Goal: Transaction & Acquisition: Book appointment/travel/reservation

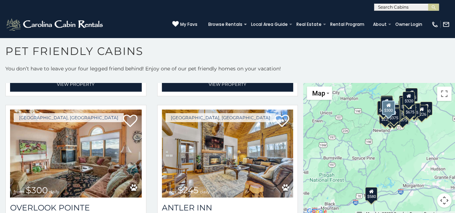
scroll to position [1737, 0]
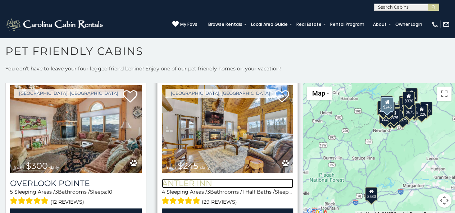
click at [184, 179] on h3 "Antler Inn" at bounding box center [228, 184] width 132 height 10
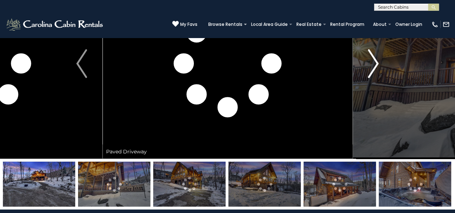
click at [375, 60] on img "Next" at bounding box center [373, 63] width 11 height 29
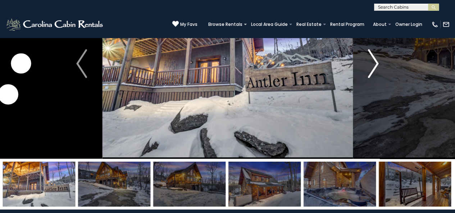
click at [375, 60] on img "Next" at bounding box center [373, 63] width 11 height 29
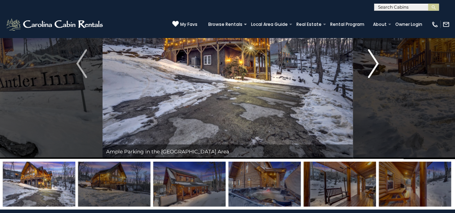
click at [375, 60] on img "Next" at bounding box center [373, 63] width 11 height 29
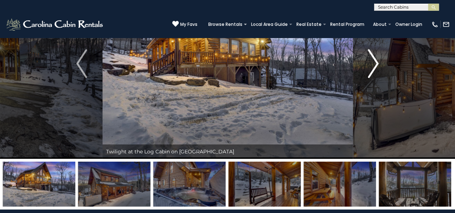
click at [375, 60] on img "Next" at bounding box center [373, 63] width 11 height 29
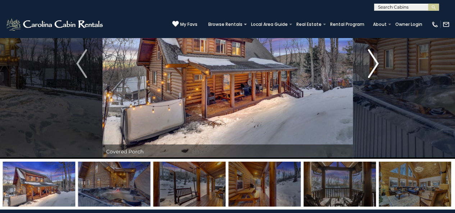
click at [375, 60] on img "Next" at bounding box center [373, 63] width 11 height 29
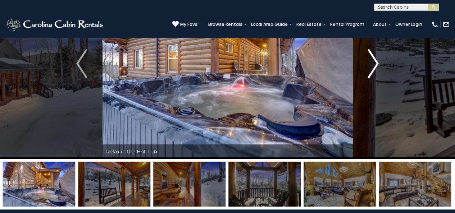
click at [375, 60] on img "Next" at bounding box center [373, 63] width 11 height 29
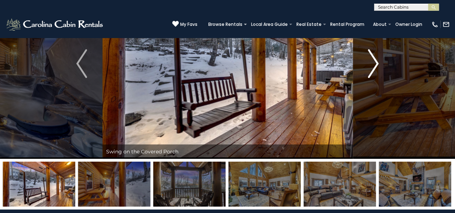
click at [375, 60] on img "Next" at bounding box center [373, 63] width 11 height 29
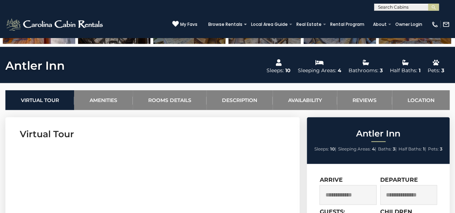
scroll to position [294, 0]
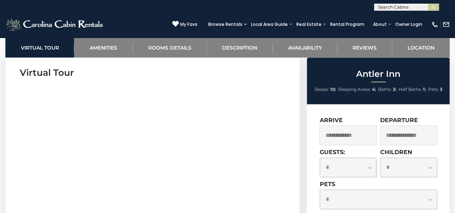
click at [340, 146] on div "Arrive" at bounding box center [349, 133] width 59 height 32
click at [337, 141] on input "text" at bounding box center [348, 136] width 57 height 20
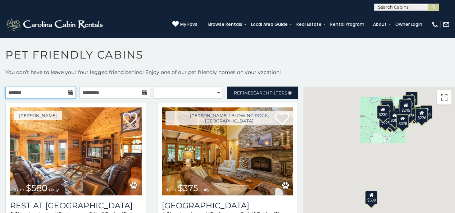
click at [65, 92] on input "text" at bounding box center [40, 93] width 71 height 12
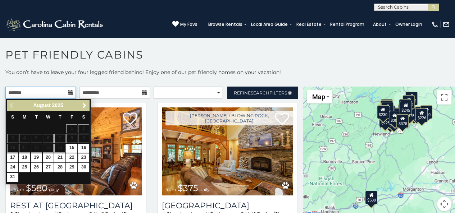
scroll to position [4, 0]
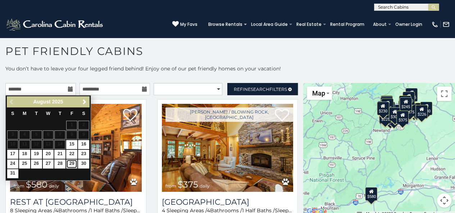
click at [72, 162] on link "29" at bounding box center [71, 164] width 11 height 9
type input "**********"
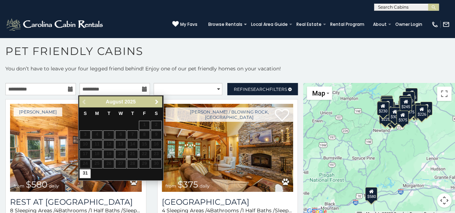
click at [158, 100] on span "Next" at bounding box center [157, 102] width 6 height 6
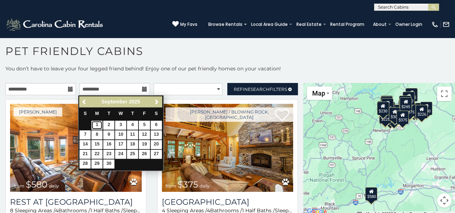
click at [94, 126] on link "1" at bounding box center [96, 125] width 11 height 9
type input "**********"
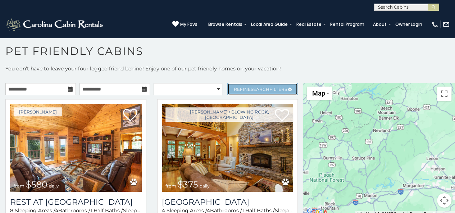
click at [251, 87] on span "Search" at bounding box center [260, 89] width 19 height 5
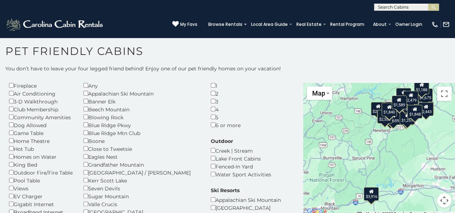
scroll to position [28, 0]
click at [12, 127] on div "Dog Allowed" at bounding box center [41, 125] width 64 height 8
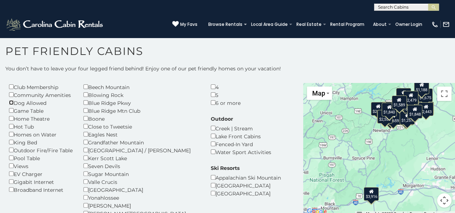
scroll to position [50, 0]
click at [14, 128] on div "Hot Tub" at bounding box center [41, 127] width 64 height 8
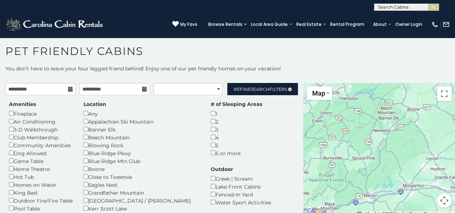
drag, startPoint x: 77, startPoint y: 128, endPoint x: 218, endPoint y: 77, distance: 150.3
click at [218, 77] on p "You don’t have to leave your four legged friend behind! Enjoy one of our pet fr…" at bounding box center [227, 72] width 455 height 14
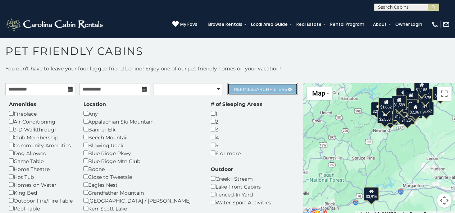
click at [239, 87] on span "Refine Search Filters" at bounding box center [260, 89] width 53 height 5
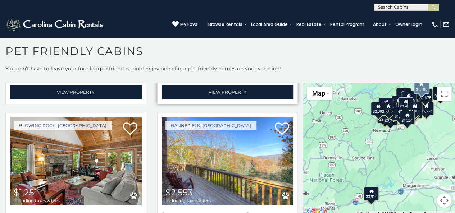
scroll to position [1393, 0]
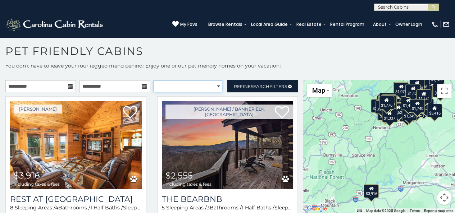
click at [190, 84] on select "**********" at bounding box center [188, 86] width 69 height 12
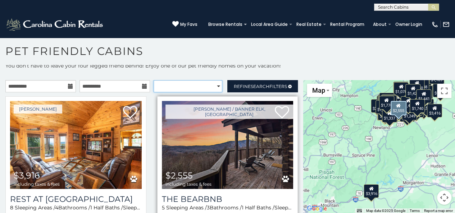
select select "*********"
click at [154, 80] on select "**********" at bounding box center [188, 86] width 69 height 12
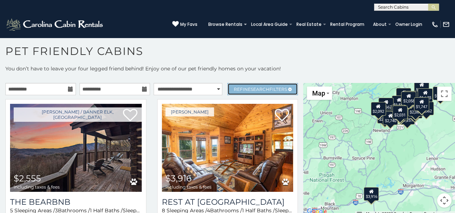
click at [242, 84] on link "Refine Search Filters" at bounding box center [262, 89] width 71 height 12
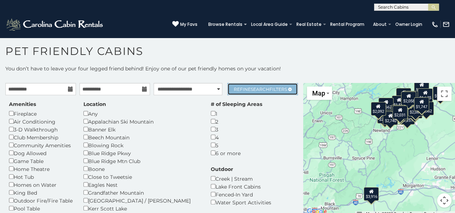
click at [242, 84] on link "Refine Search Filters" at bounding box center [262, 89] width 71 height 12
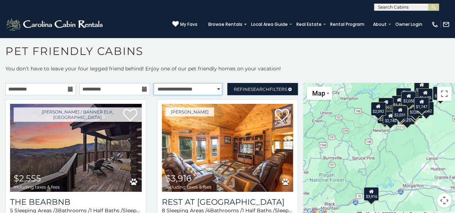
click at [200, 88] on select "**********" at bounding box center [188, 89] width 69 height 12
click at [154, 83] on select "**********" at bounding box center [188, 89] width 69 height 12
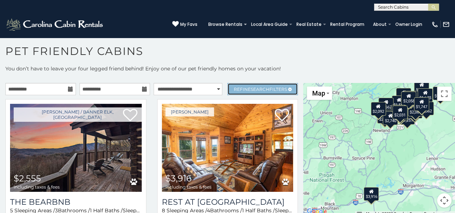
click at [251, 87] on span "Search" at bounding box center [260, 89] width 19 height 5
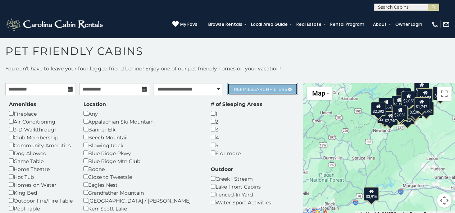
click at [256, 85] on link "Refine Search Filters" at bounding box center [262, 89] width 71 height 12
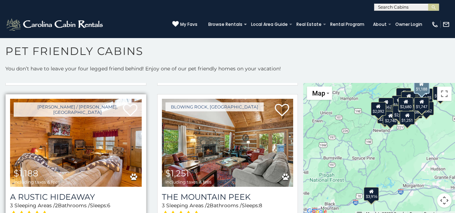
scroll to position [1255, 0]
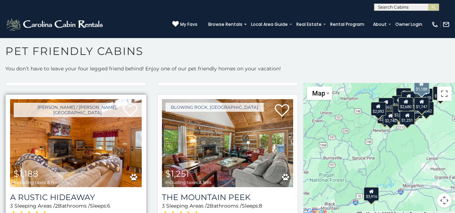
click at [100, 139] on img at bounding box center [76, 143] width 132 height 88
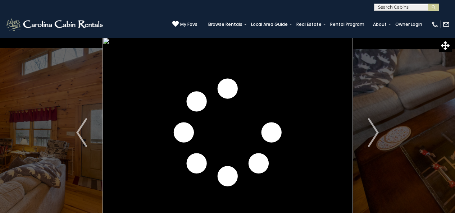
click at [379, 138] on button "Next" at bounding box center [373, 132] width 41 height 191
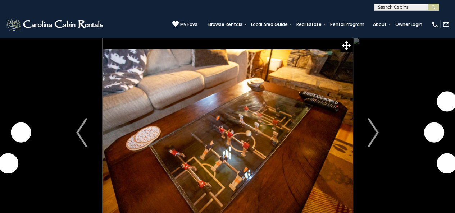
click at [379, 138] on button "Next" at bounding box center [373, 132] width 41 height 191
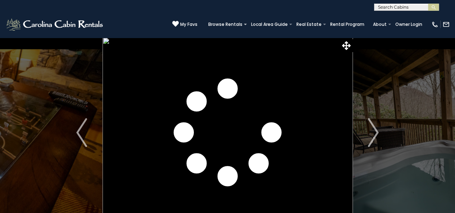
click at [379, 138] on button "Next" at bounding box center [373, 132] width 41 height 191
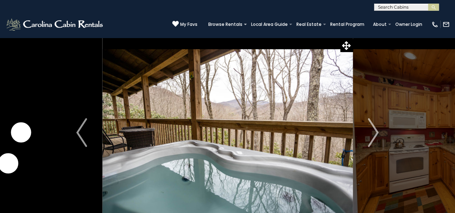
click at [379, 138] on button "Next" at bounding box center [373, 132] width 41 height 191
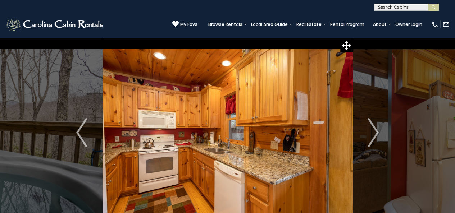
click at [379, 138] on button "Next" at bounding box center [373, 132] width 41 height 191
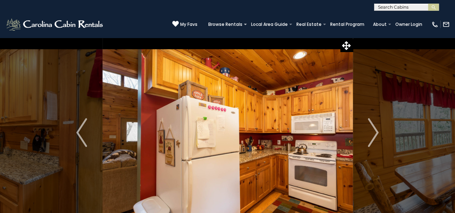
click at [379, 138] on button "Next" at bounding box center [373, 132] width 41 height 191
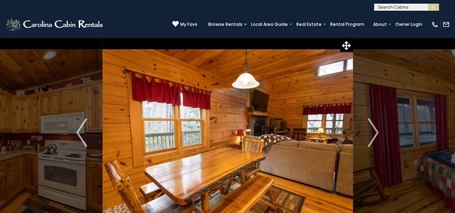
click at [379, 138] on button "Next" at bounding box center [373, 132] width 41 height 191
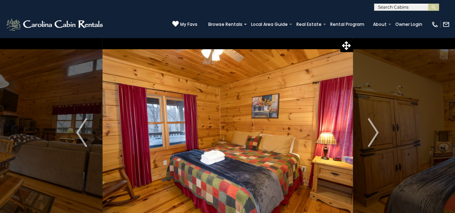
click at [379, 138] on button "Next" at bounding box center [373, 132] width 41 height 191
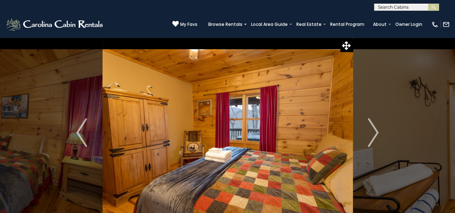
click at [379, 138] on button "Next" at bounding box center [373, 132] width 41 height 191
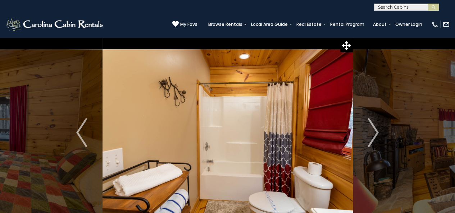
click at [379, 138] on button "Next" at bounding box center [373, 132] width 41 height 191
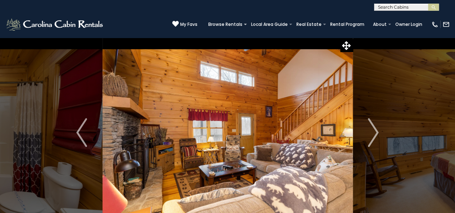
click at [379, 138] on button "Next" at bounding box center [373, 132] width 41 height 191
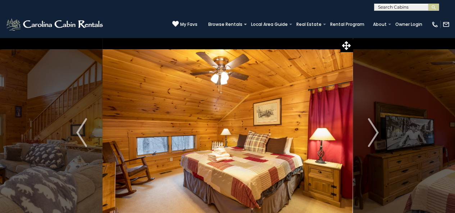
click at [379, 138] on button "Next" at bounding box center [373, 132] width 41 height 191
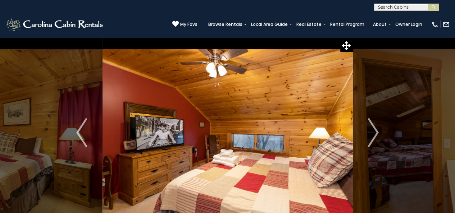
click at [379, 138] on button "Next" at bounding box center [373, 132] width 41 height 191
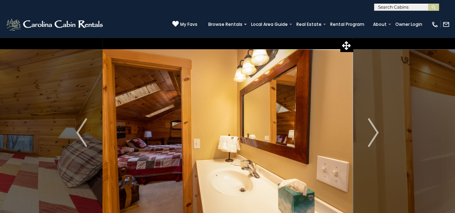
click at [379, 138] on button "Next" at bounding box center [373, 132] width 41 height 191
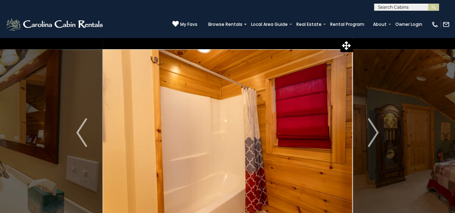
click at [379, 138] on button "Next" at bounding box center [373, 132] width 41 height 191
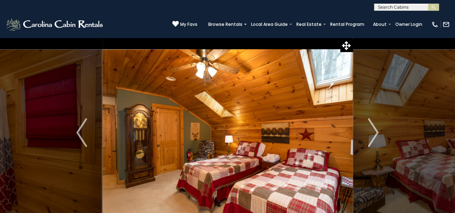
click at [379, 138] on button "Next" at bounding box center [373, 132] width 41 height 191
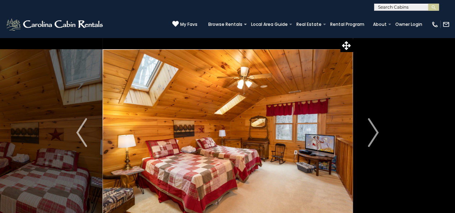
click at [379, 138] on button "Next" at bounding box center [373, 132] width 41 height 191
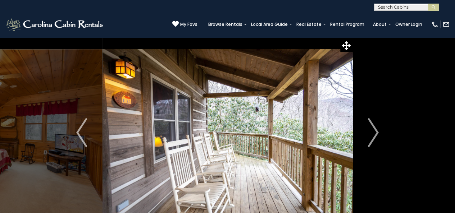
click at [379, 138] on button "Next" at bounding box center [373, 132] width 41 height 191
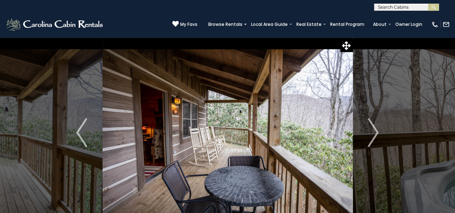
click at [379, 138] on button "Next" at bounding box center [373, 132] width 41 height 191
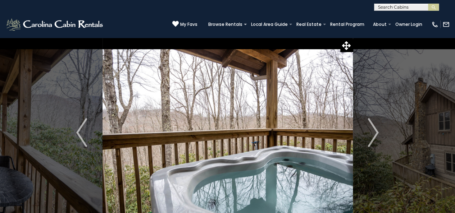
click at [379, 138] on button "Next" at bounding box center [373, 132] width 41 height 191
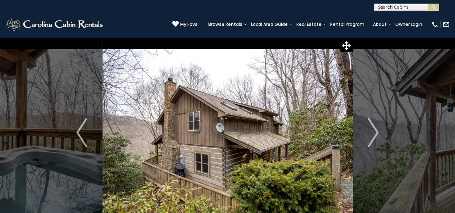
click at [379, 138] on button "Next" at bounding box center [373, 132] width 41 height 191
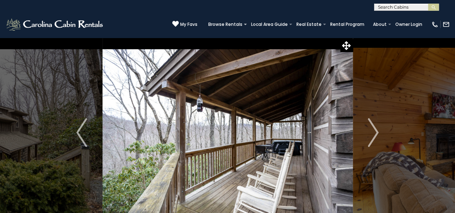
click at [379, 138] on button "Next" at bounding box center [373, 132] width 41 height 191
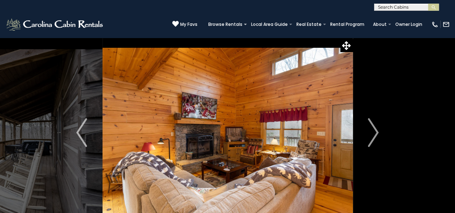
click at [379, 138] on button "Next" at bounding box center [373, 132] width 41 height 191
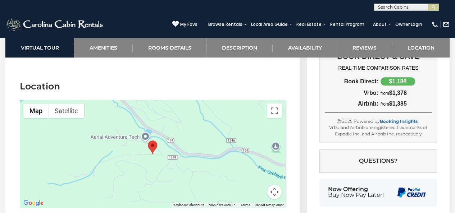
scroll to position [1839, 0]
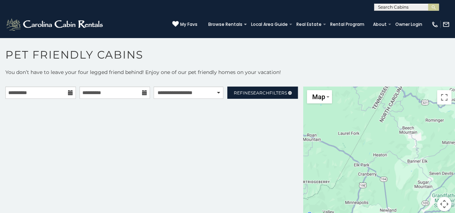
scroll to position [4, 0]
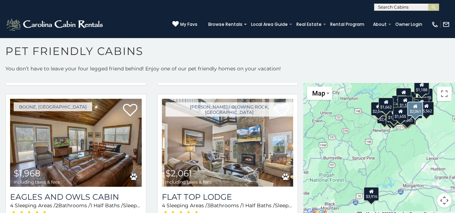
scroll to position [3, 0]
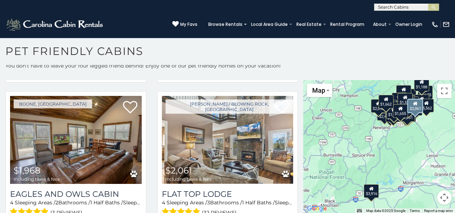
drag, startPoint x: 150, startPoint y: 143, endPoint x: 153, endPoint y: 167, distance: 24.2
click at [153, 167] on div "Boone / Blowing Rock, NC $2,061 including taxes & fees Flat Top Lodge 4 Sleepin…" at bounding box center [228, 167] width 152 height 152
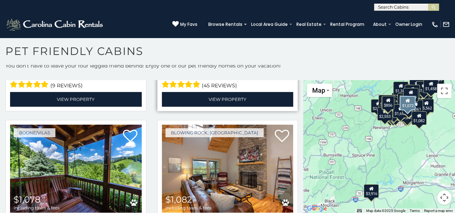
scroll to position [2945, 0]
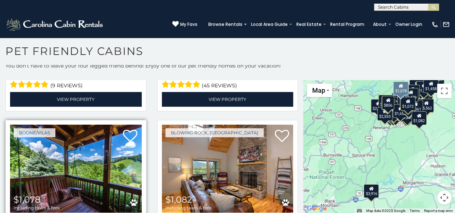
click at [90, 146] on img at bounding box center [76, 169] width 132 height 88
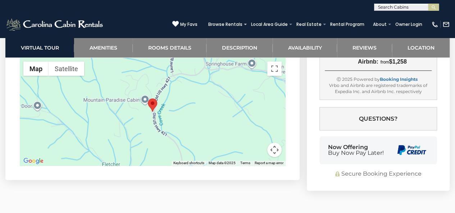
scroll to position [1587, 0]
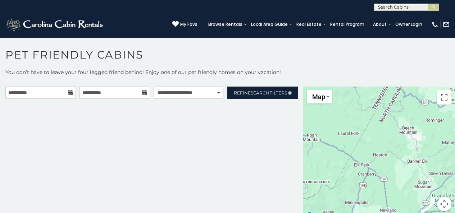
scroll to position [4, 0]
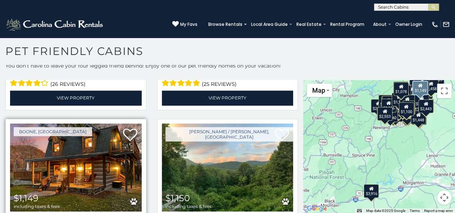
scroll to position [3259, 0]
click at [104, 129] on img at bounding box center [76, 168] width 132 height 88
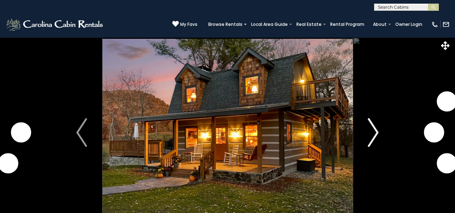
drag, startPoint x: 0, startPoint y: 0, endPoint x: 373, endPoint y: 137, distance: 397.3
click at [373, 137] on img "Next" at bounding box center [373, 132] width 11 height 29
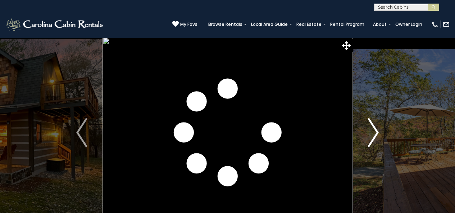
click at [373, 137] on img "Next" at bounding box center [373, 132] width 11 height 29
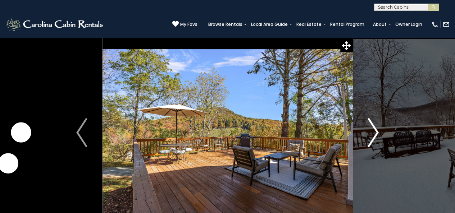
click at [373, 137] on img "Next" at bounding box center [373, 132] width 11 height 29
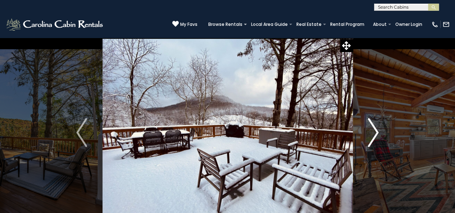
click at [373, 137] on img "Next" at bounding box center [373, 132] width 11 height 29
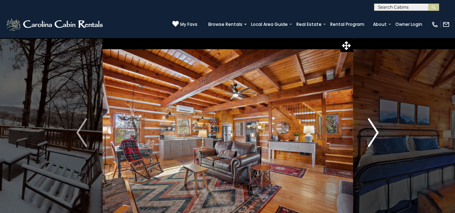
click at [373, 137] on img "Next" at bounding box center [373, 132] width 11 height 29
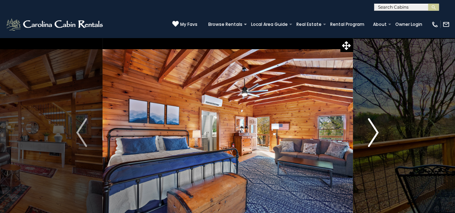
click at [373, 137] on img "Next" at bounding box center [373, 132] width 11 height 29
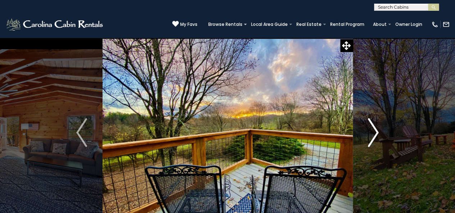
click at [373, 137] on img "Next" at bounding box center [373, 132] width 11 height 29
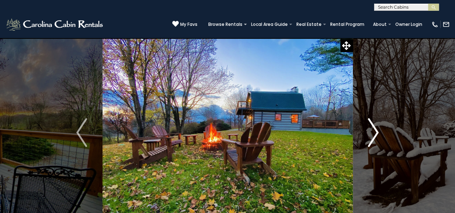
click at [373, 137] on img "Next" at bounding box center [373, 132] width 11 height 29
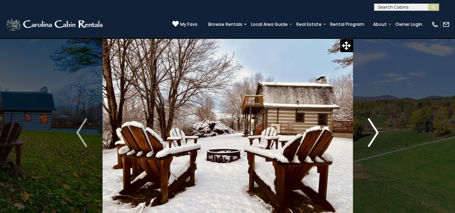
click at [373, 137] on img "Next" at bounding box center [373, 132] width 11 height 29
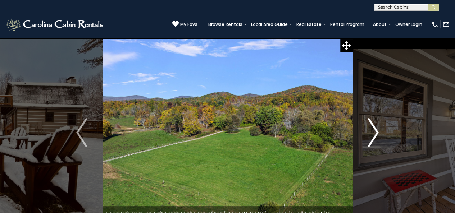
click at [373, 137] on img "Next" at bounding box center [373, 132] width 11 height 29
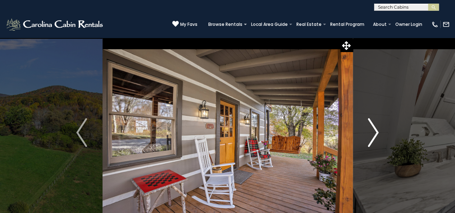
click at [373, 137] on img "Next" at bounding box center [373, 132] width 11 height 29
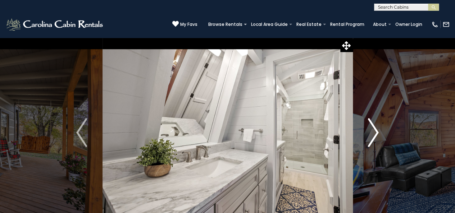
click at [373, 137] on img "Next" at bounding box center [373, 132] width 11 height 29
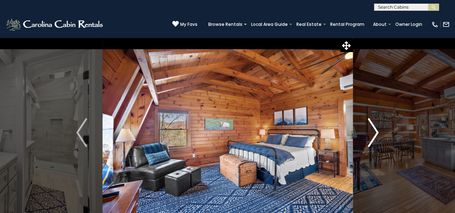
click at [373, 137] on img "Next" at bounding box center [373, 132] width 11 height 29
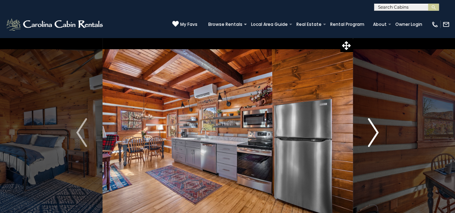
click at [373, 137] on img "Next" at bounding box center [373, 132] width 11 height 29
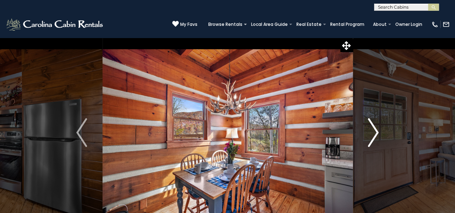
click at [373, 137] on img "Next" at bounding box center [373, 132] width 11 height 29
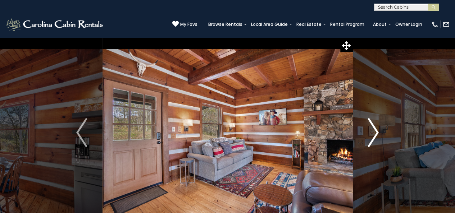
click at [373, 137] on img "Next" at bounding box center [373, 132] width 11 height 29
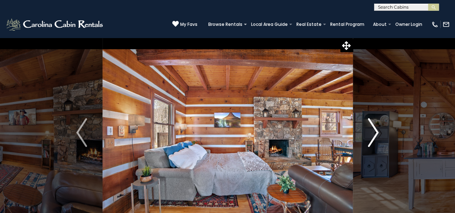
click at [373, 137] on img "Next" at bounding box center [373, 132] width 11 height 29
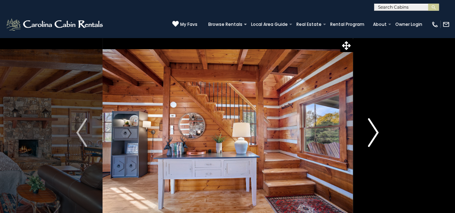
click at [373, 137] on img "Next" at bounding box center [373, 132] width 11 height 29
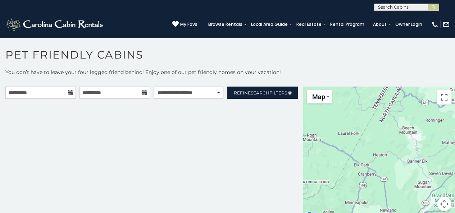
scroll to position [4, 0]
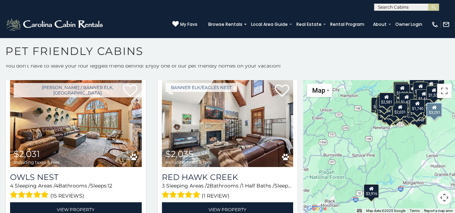
scroll to position [8083, 0]
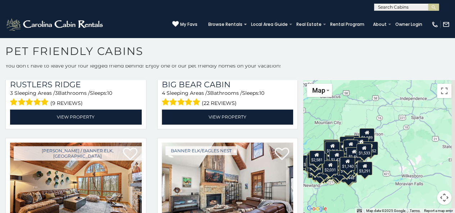
drag, startPoint x: 353, startPoint y: 168, endPoint x: 320, endPoint y: 213, distance: 55.6
click at [335, 209] on div "$3,916 $5,562 $2,058 $2,287 $2,740 $1,622 $1,675 $1,688 $1,747 $1,905 $2,056 $2…" at bounding box center [379, 147] width 152 height 134
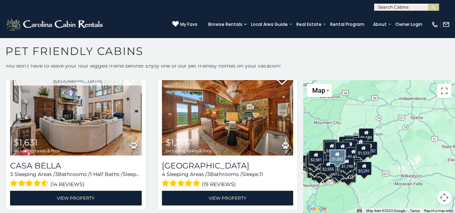
scroll to position [5191, 0]
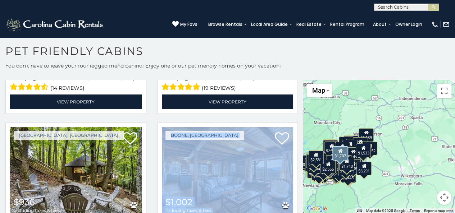
scroll to position [5291, 0]
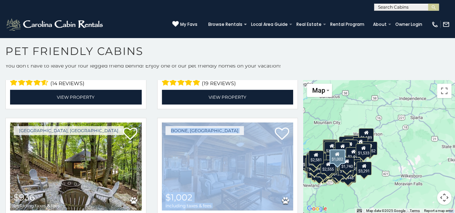
click at [152, 157] on div "Boone, NC $1,002 including taxes & fees The Lookout 3 Sleeping Areas / 2 Bathro…" at bounding box center [228, 194] width 152 height 152
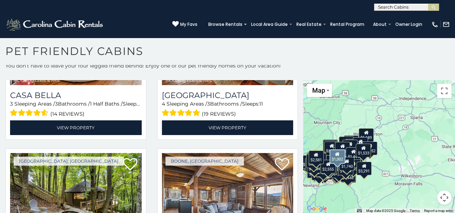
scroll to position [5261, 0]
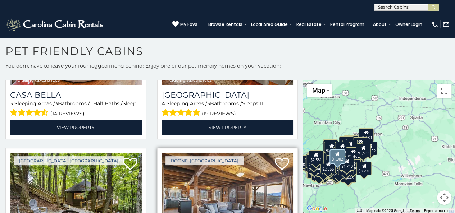
click at [266, 153] on img at bounding box center [228, 197] width 132 height 88
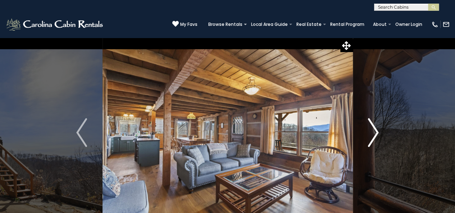
click at [371, 139] on img "Next" at bounding box center [373, 132] width 11 height 29
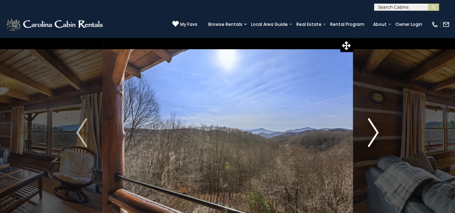
click at [371, 139] on img "Next" at bounding box center [373, 132] width 11 height 29
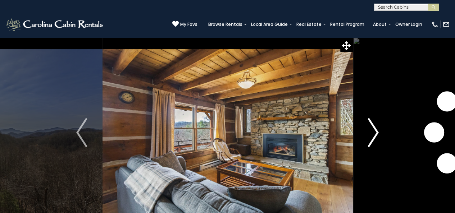
click at [371, 139] on img "Next" at bounding box center [373, 132] width 11 height 29
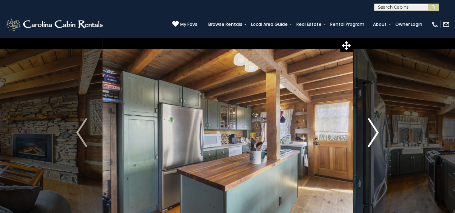
click at [371, 139] on img "Next" at bounding box center [373, 132] width 11 height 29
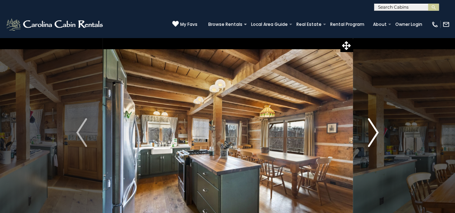
click at [371, 139] on img "Next" at bounding box center [373, 132] width 11 height 29
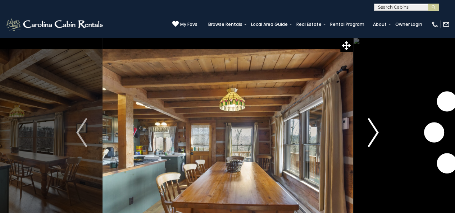
click at [371, 139] on img "Next" at bounding box center [373, 132] width 11 height 29
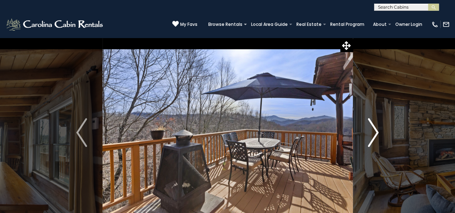
click at [371, 139] on img "Next" at bounding box center [373, 132] width 11 height 29
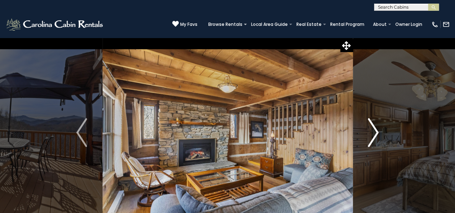
click at [371, 139] on img "Next" at bounding box center [373, 132] width 11 height 29
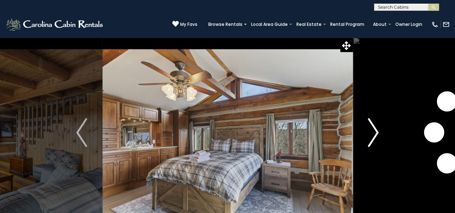
click at [371, 139] on img "Next" at bounding box center [373, 132] width 11 height 29
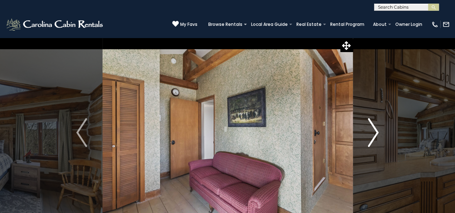
click at [371, 139] on img "Next" at bounding box center [373, 132] width 11 height 29
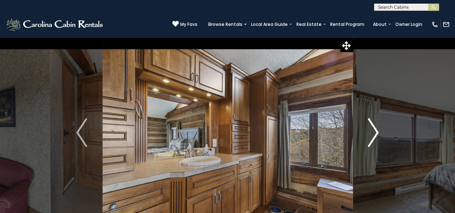
click at [371, 139] on img "Next" at bounding box center [373, 132] width 11 height 29
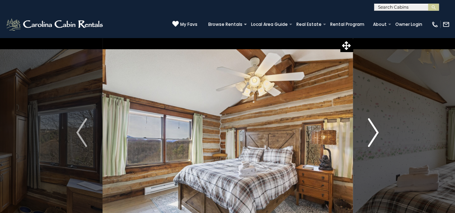
click at [371, 139] on img "Next" at bounding box center [373, 132] width 11 height 29
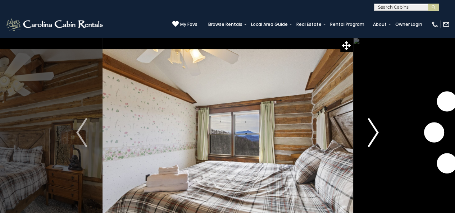
click at [371, 139] on img "Next" at bounding box center [373, 132] width 11 height 29
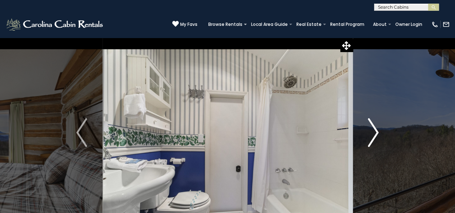
click at [371, 139] on img "Next" at bounding box center [373, 132] width 11 height 29
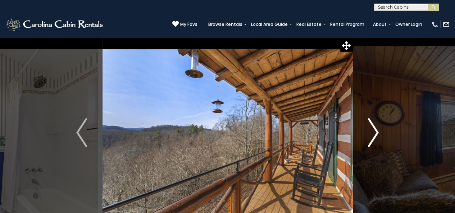
click at [371, 139] on img "Next" at bounding box center [373, 132] width 11 height 29
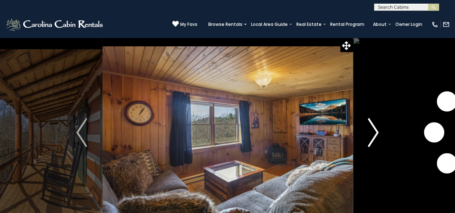
click at [371, 139] on img "Next" at bounding box center [373, 132] width 11 height 29
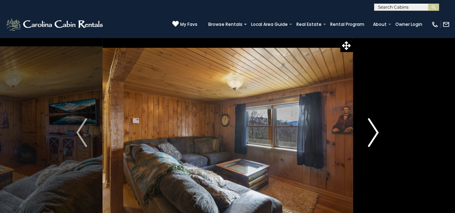
click at [371, 139] on img "Next" at bounding box center [373, 132] width 11 height 29
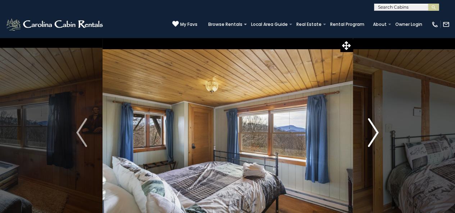
click at [371, 139] on img "Next" at bounding box center [373, 132] width 11 height 29
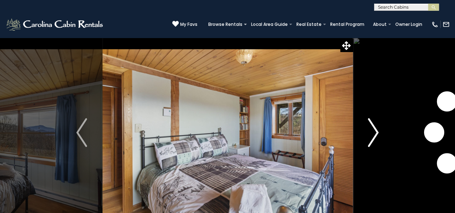
click at [371, 139] on img "Next" at bounding box center [373, 132] width 11 height 29
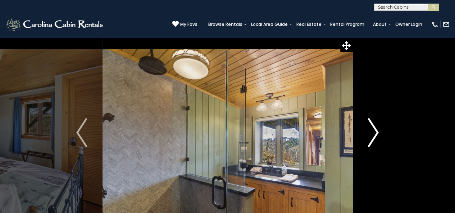
click at [371, 139] on img "Next" at bounding box center [373, 132] width 11 height 29
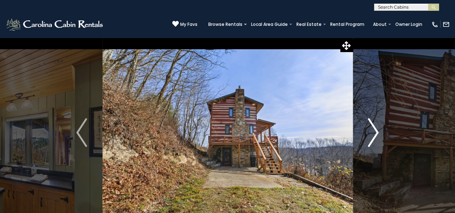
click at [371, 139] on img "Next" at bounding box center [373, 132] width 11 height 29
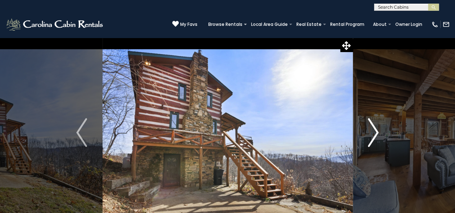
click at [371, 139] on img "Next" at bounding box center [373, 132] width 11 height 29
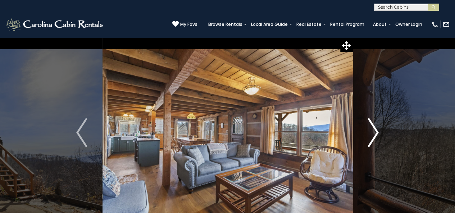
click at [371, 139] on img "Next" at bounding box center [373, 132] width 11 height 29
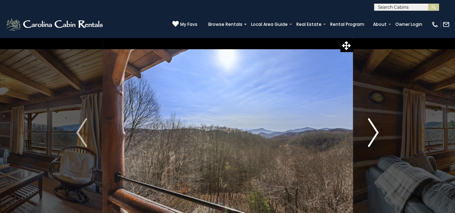
click at [371, 139] on img "Next" at bounding box center [373, 132] width 11 height 29
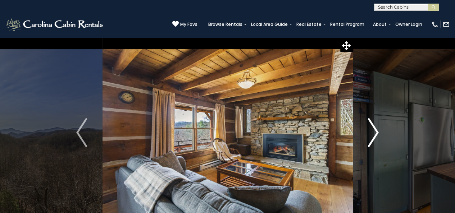
click at [371, 139] on img "Next" at bounding box center [373, 132] width 11 height 29
